Goal: Task Accomplishment & Management: Complete application form

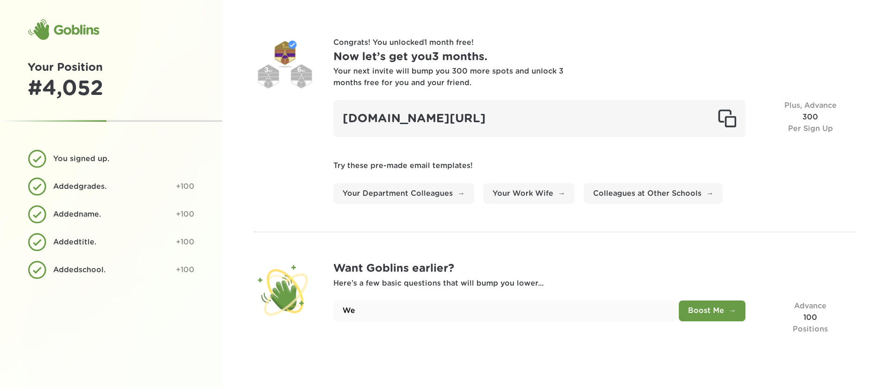
type input "W"
type input "M"
type input "We have about 700"
click at [679, 301] on button "Boost Me" at bounding box center [712, 311] width 67 height 21
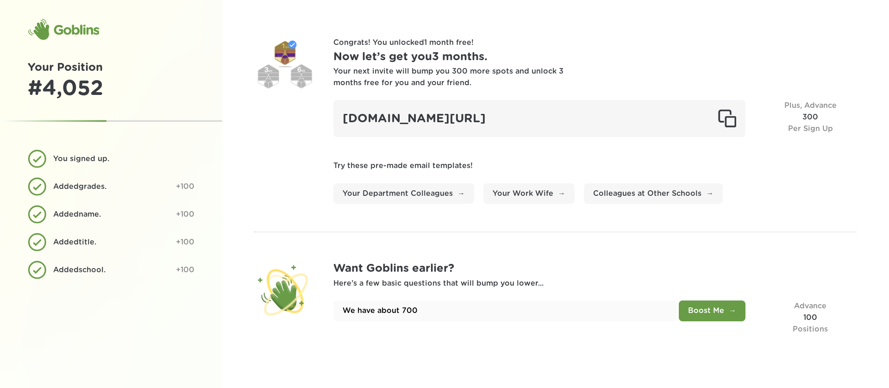
click at [684, 307] on button "Boost Me" at bounding box center [712, 311] width 67 height 21
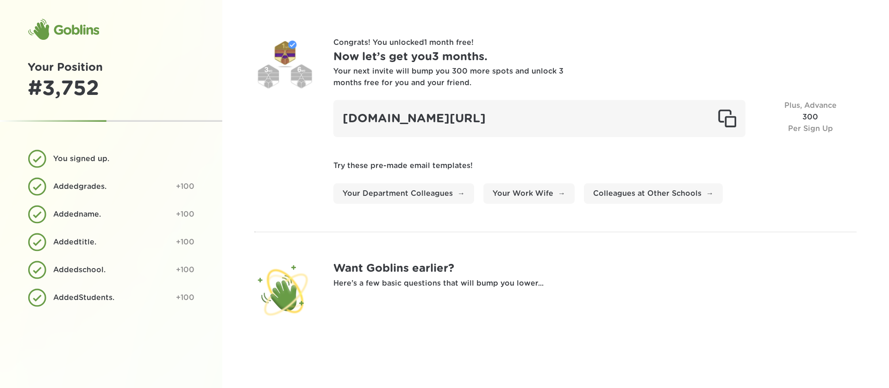
click at [452, 320] on div "Want Goblins earlier? Here’s a few basic questions that will bump you lower..." at bounding box center [594, 290] width 523 height 60
click at [441, 301] on div "Want Goblins earlier? Here’s a few basic questions that will bump you lower..." at bounding box center [594, 290] width 523 height 60
click at [439, 292] on div "Want Goblins earlier? Here’s a few basic questions that will bump you lower..." at bounding box center [594, 290] width 523 height 60
click at [68, 27] on div "Goblins" at bounding box center [63, 30] width 71 height 22
click at [75, 72] on h1 "Your Position" at bounding box center [111, 67] width 167 height 17
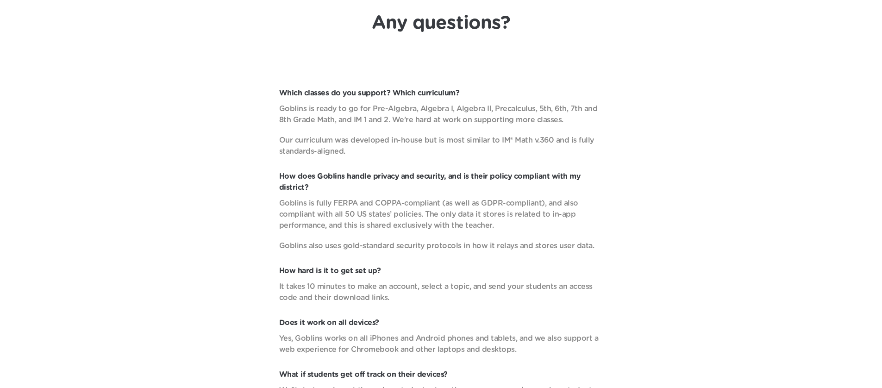
scroll to position [3573, 0]
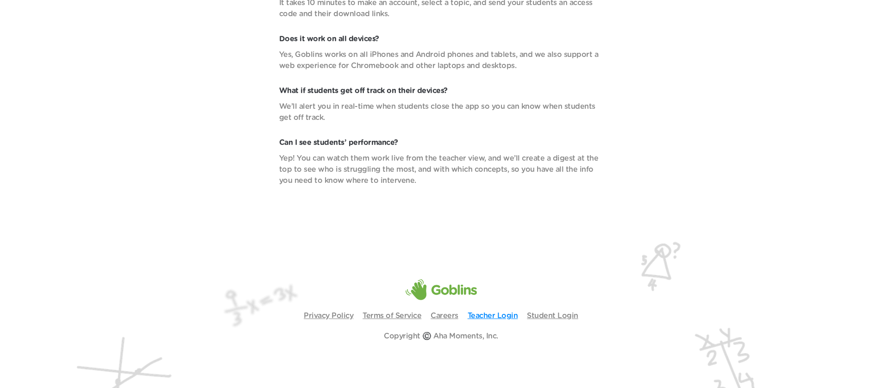
click at [511, 315] on link "Teacher Login" at bounding box center [493, 315] width 50 height 7
